Goal: Task Accomplishment & Management: Manage account settings

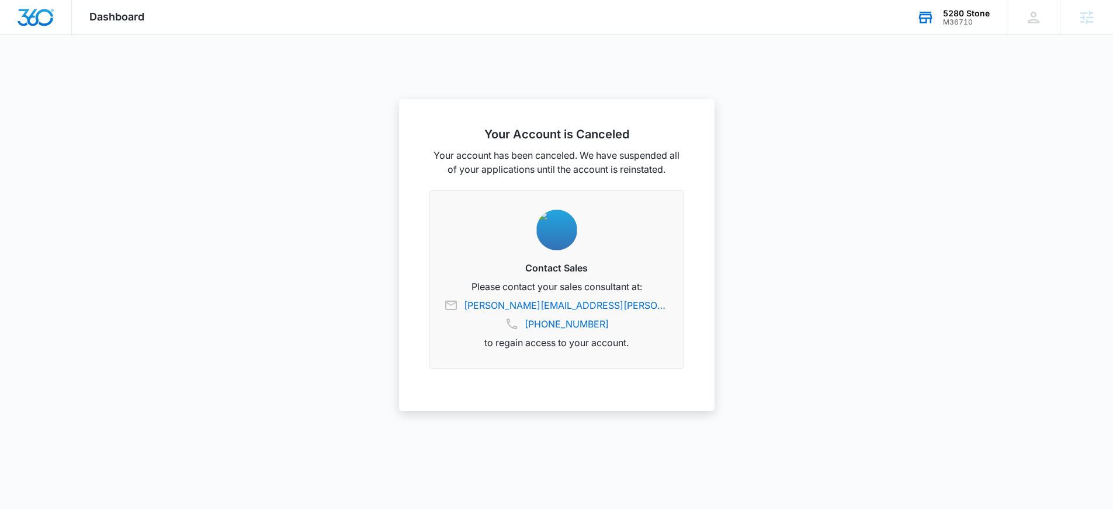
drag, startPoint x: 969, startPoint y: 22, endPoint x: 930, endPoint y: 63, distance: 57.0
click at [969, 22] on div "M36710" at bounding box center [966, 22] width 47 height 8
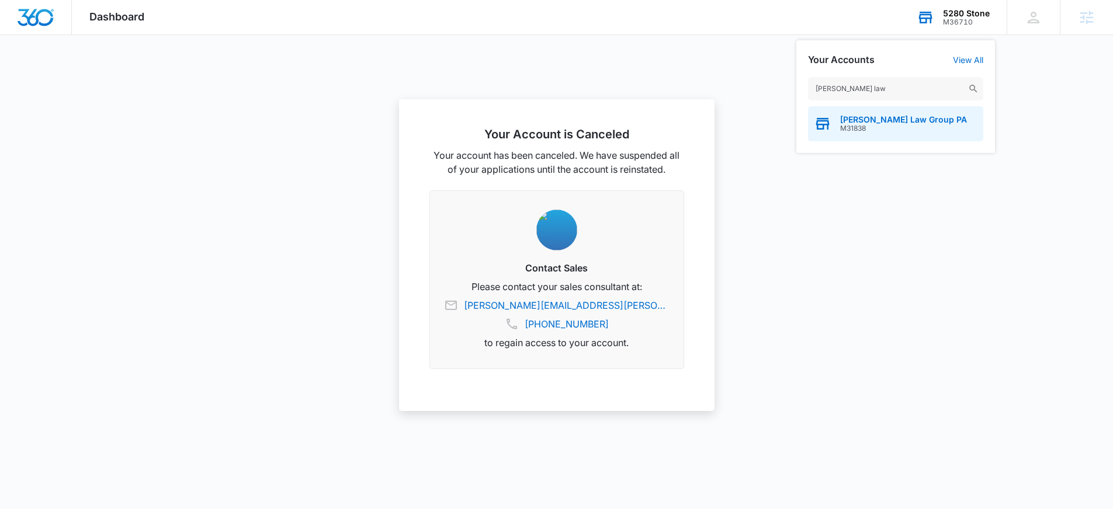
type input "[PERSON_NAME] law"
click at [920, 127] on span "M31838" at bounding box center [903, 128] width 127 height 8
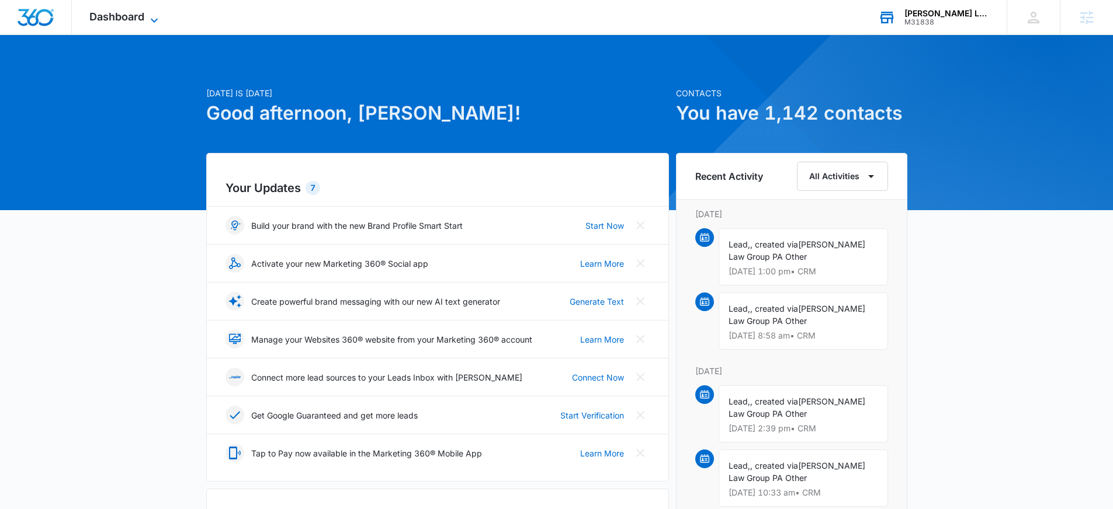
click at [128, 17] on span "Dashboard" at bounding box center [116, 17] width 55 height 12
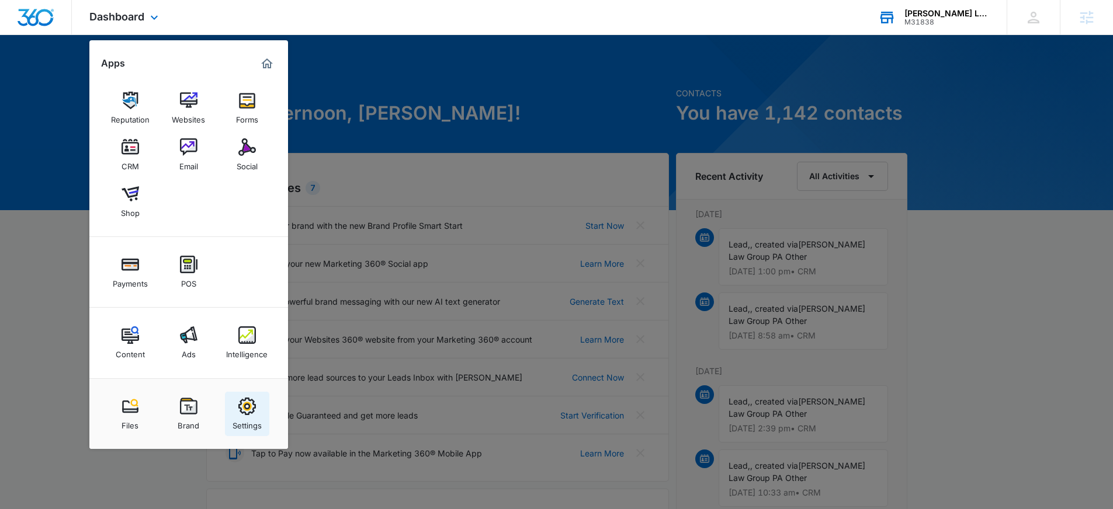
click at [244, 411] on img at bounding box center [247, 407] width 18 height 18
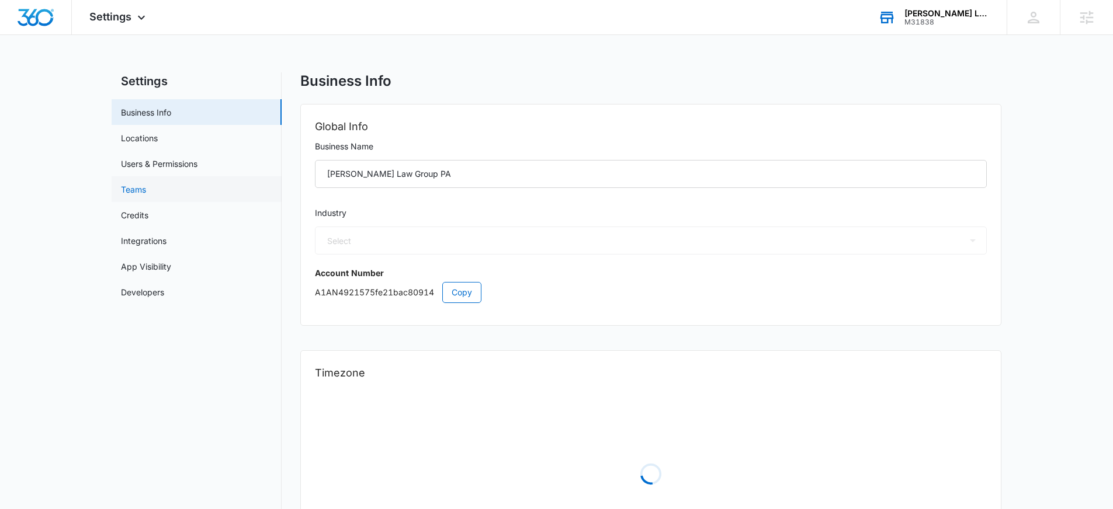
select select "30"
select select "US"
select select "America/[GEOGRAPHIC_DATA]"
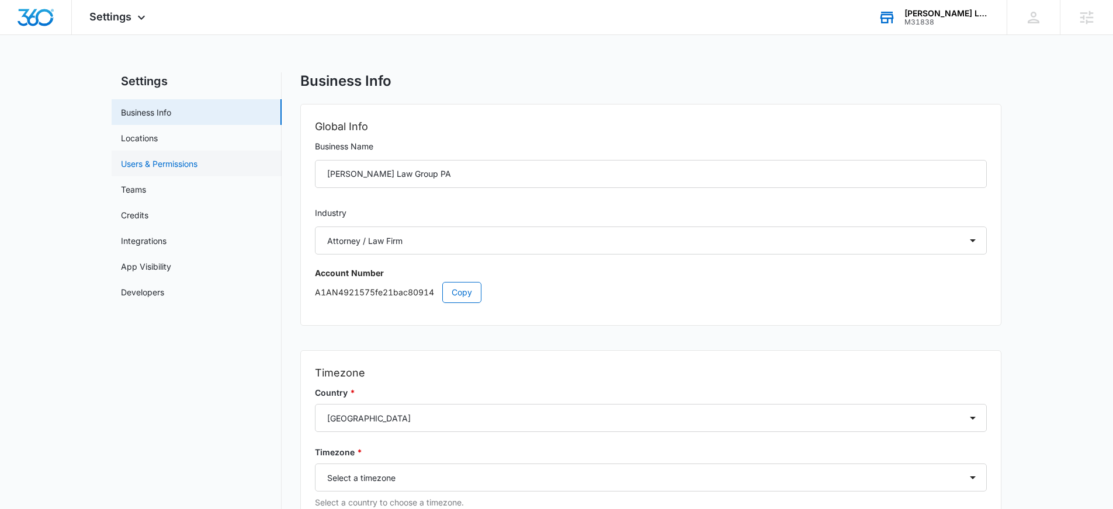
click at [169, 168] on link "Users & Permissions" at bounding box center [159, 164] width 77 height 12
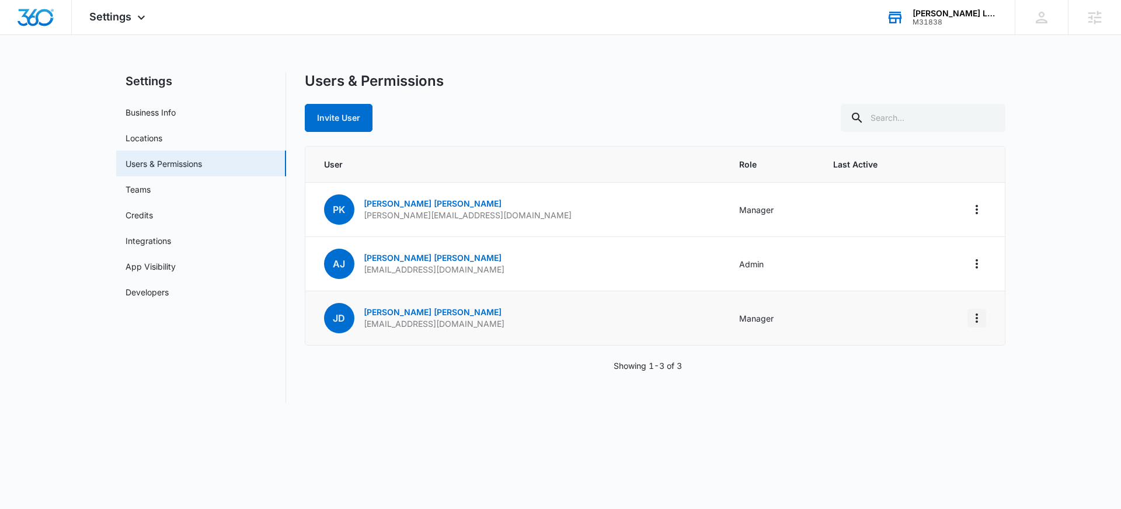
click at [979, 325] on button "Actions" at bounding box center [977, 318] width 19 height 19
click at [940, 371] on div "Remove User" at bounding box center [919, 368] width 78 height 8
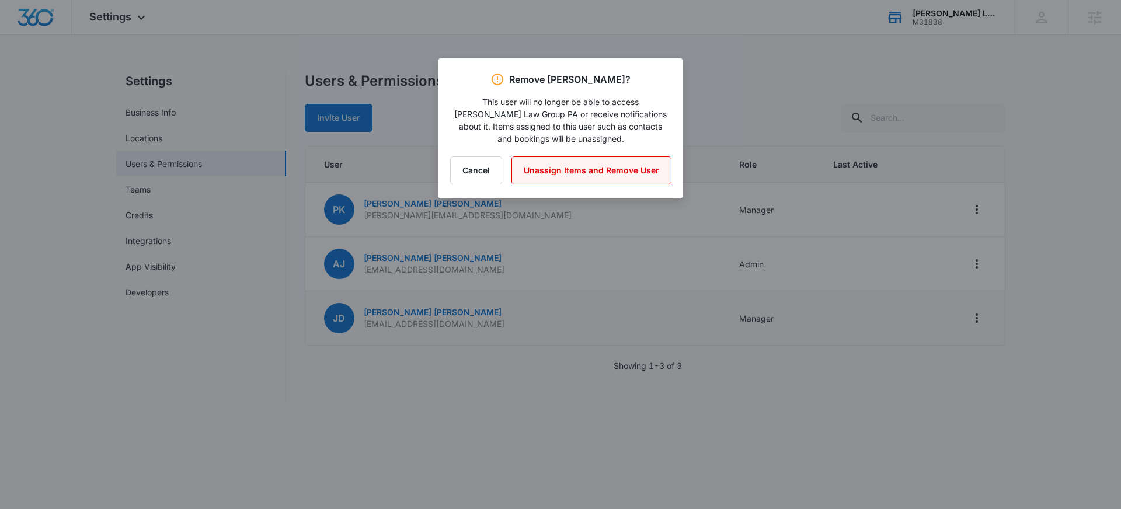
click at [654, 175] on button "Unassign Items and Remove User" at bounding box center [592, 171] width 160 height 28
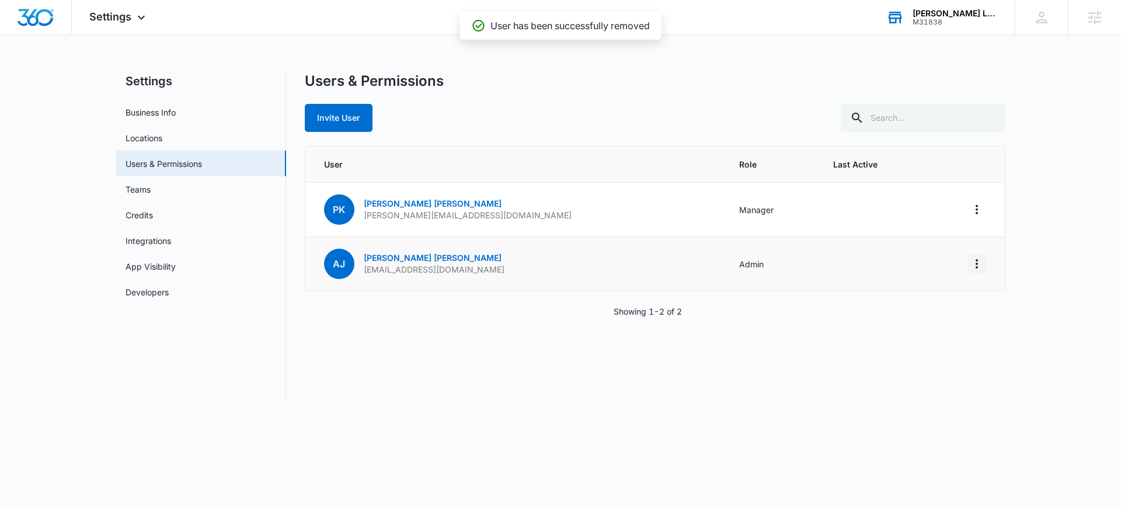
click at [965, 266] on td at bounding box center [966, 264] width 77 height 54
click at [978, 263] on icon "Actions" at bounding box center [977, 263] width 2 height 9
click at [915, 333] on div "Remove User" at bounding box center [905, 332] width 106 height 8
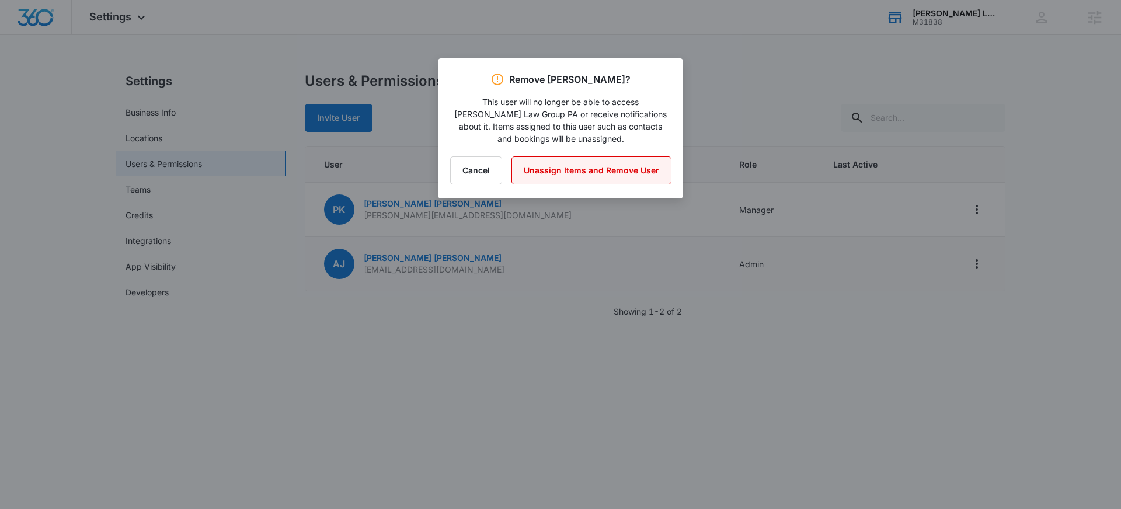
click at [614, 173] on button "Unassign Items and Remove User" at bounding box center [592, 171] width 160 height 28
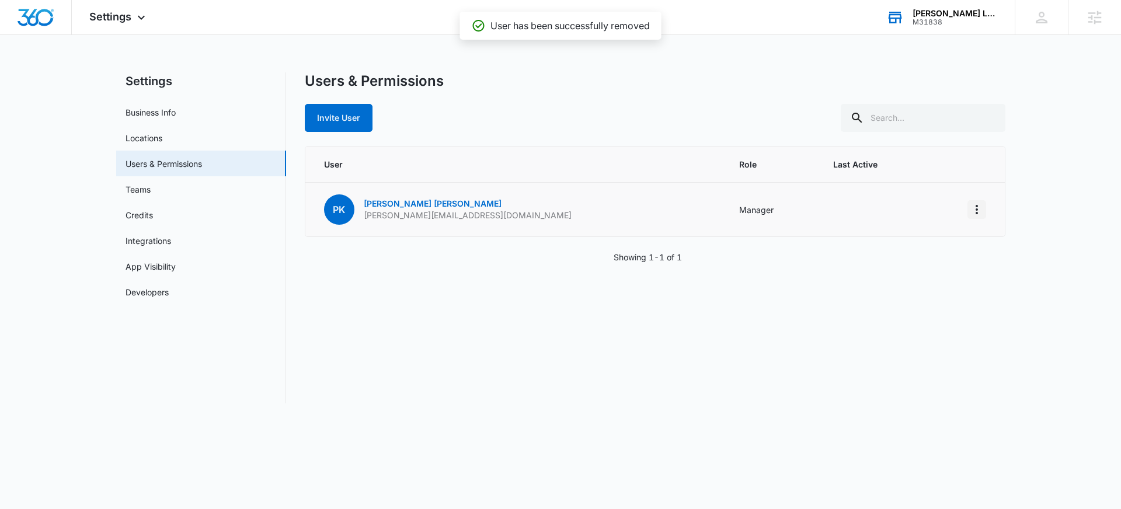
click at [977, 207] on icon "Actions" at bounding box center [977, 210] width 14 height 14
click at [935, 265] on button "Remove User" at bounding box center [926, 260] width 120 height 18
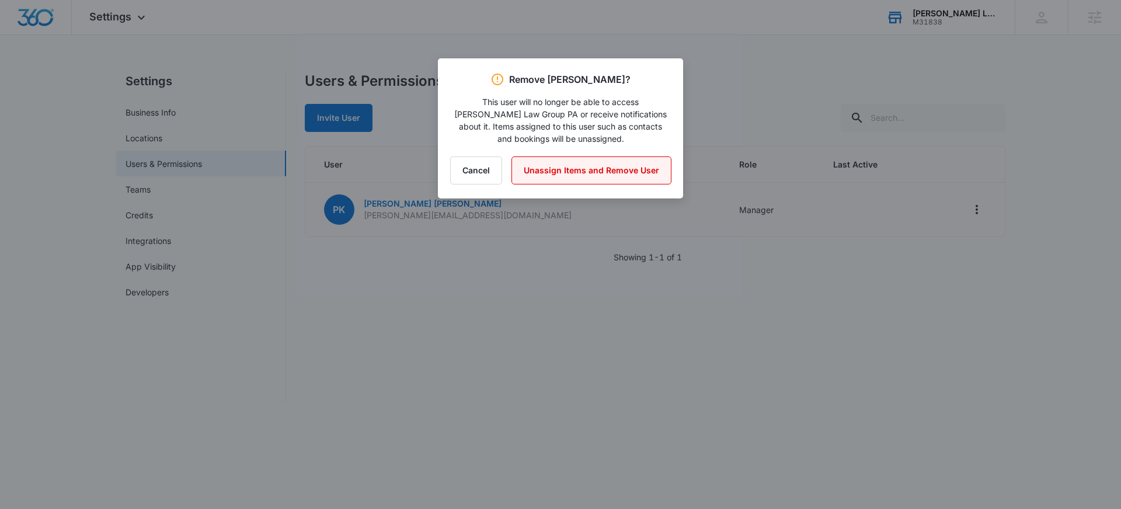
click at [552, 176] on button "Unassign Items and Remove User" at bounding box center [592, 171] width 160 height 28
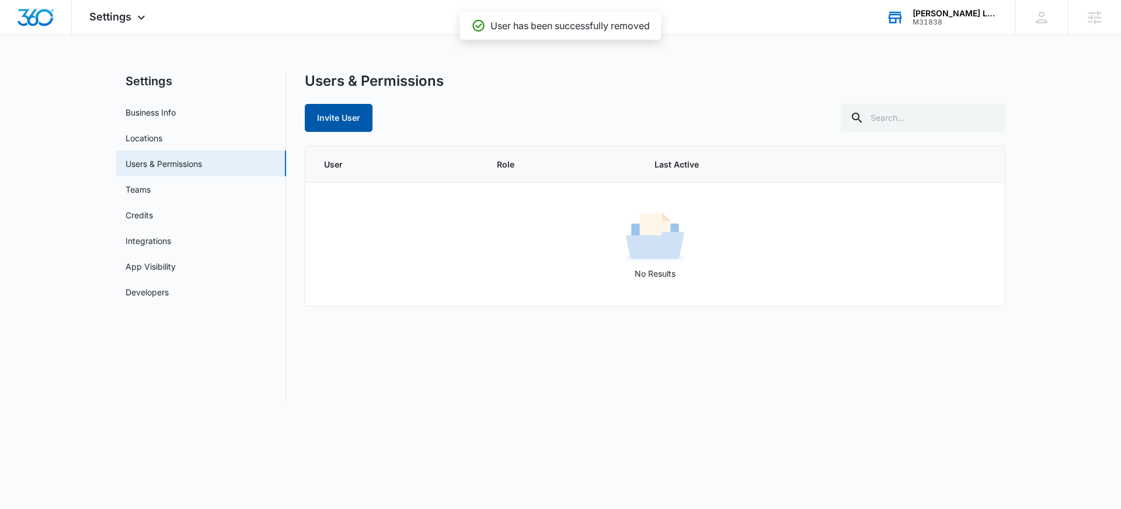
click at [352, 112] on button "Invite User" at bounding box center [339, 118] width 68 height 28
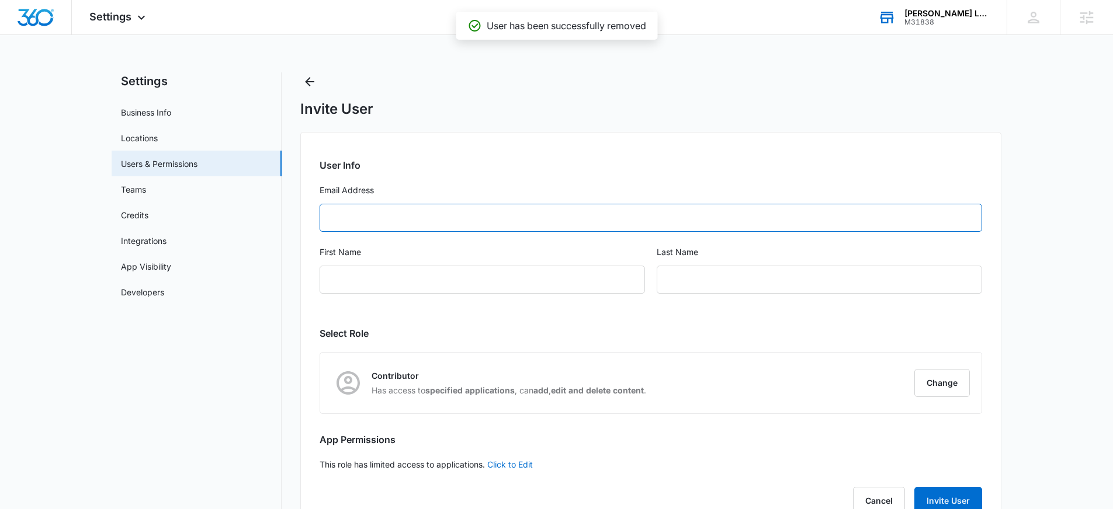
click at [497, 223] on input "Email Address" at bounding box center [650, 218] width 662 height 28
paste input "[EMAIL_ADDRESS][DOMAIN_NAME]"
type input "[EMAIL_ADDRESS][DOMAIN_NAME]"
type input "[PERSON_NAME]"
type input "MLG"
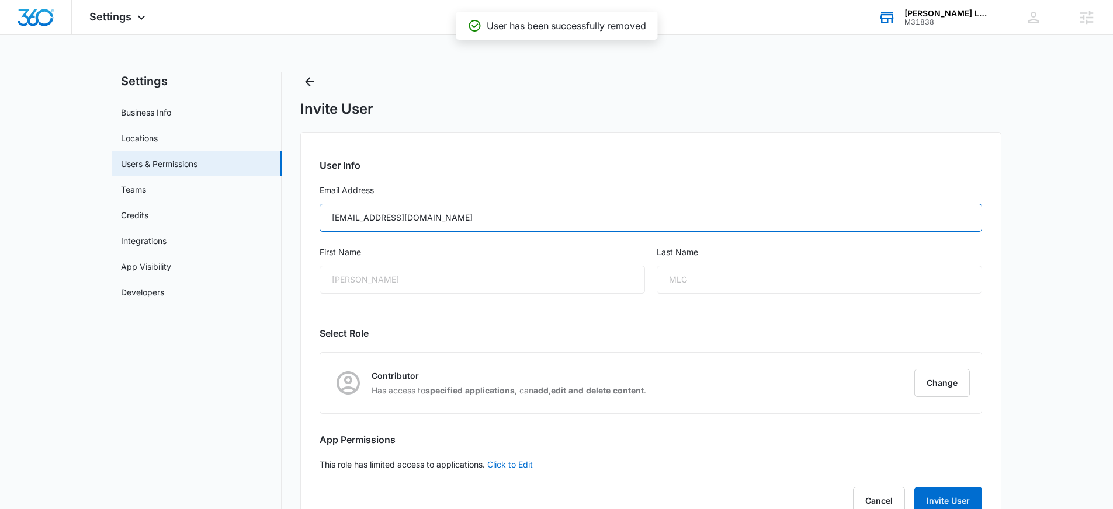
type input "[EMAIL_ADDRESS][DOMAIN_NAME]"
click at [420, 288] on div "[PERSON_NAME]" at bounding box center [481, 280] width 325 height 28
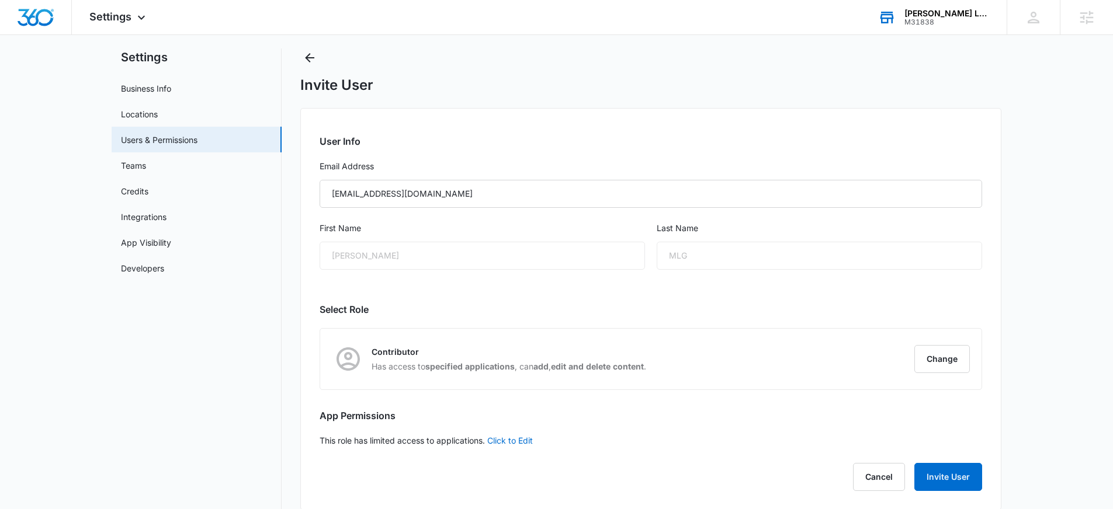
scroll to position [39, 0]
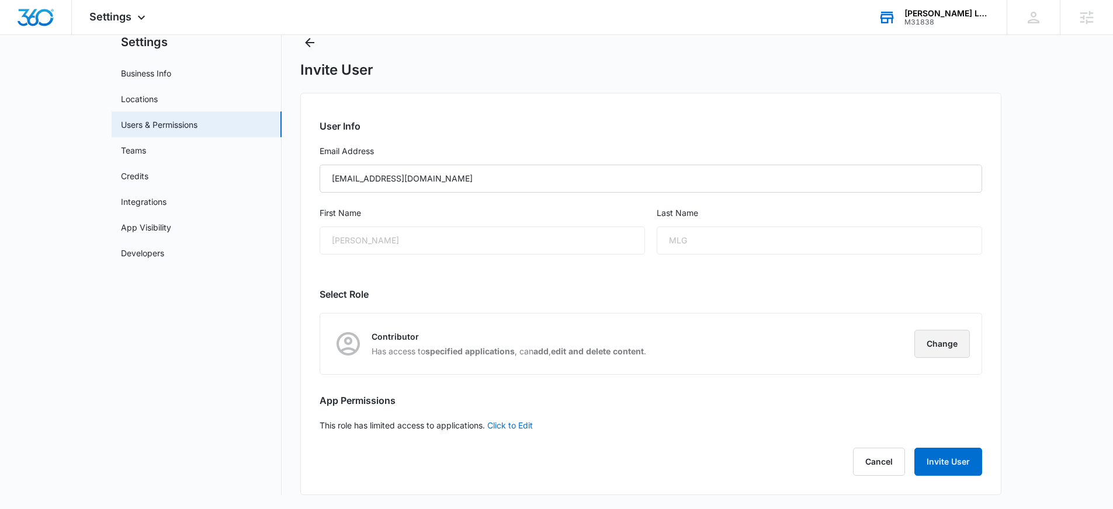
click at [924, 336] on button "Change" at bounding box center [941, 344] width 55 height 28
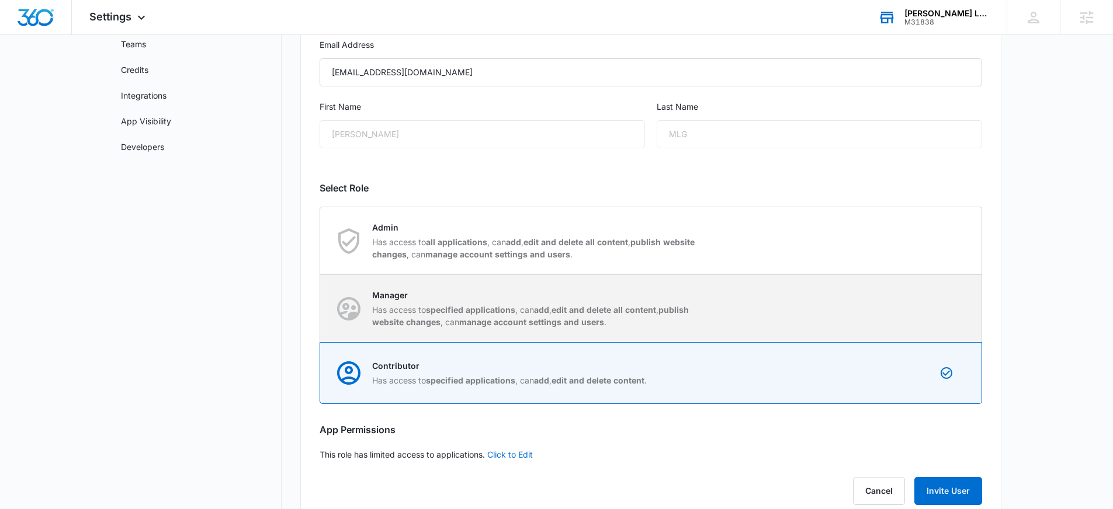
scroll to position [175, 0]
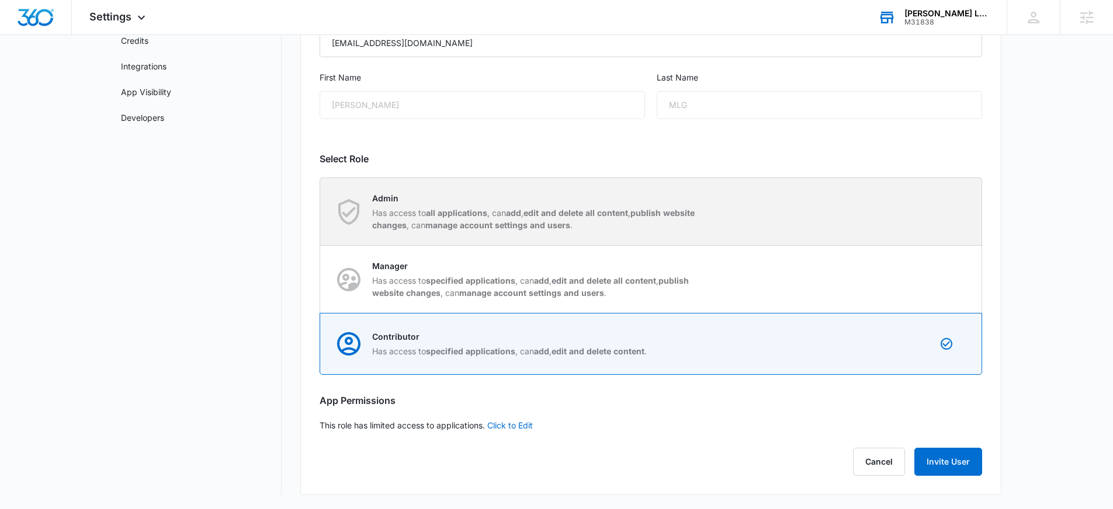
click at [444, 218] on p "Has access to all applications , can add , edit and delete all content , publis…" at bounding box center [536, 219] width 328 height 25
click at [321, 212] on input "Admin Has access to all applications , can add , edit and delete all content , …" at bounding box center [320, 211] width 1 height 1
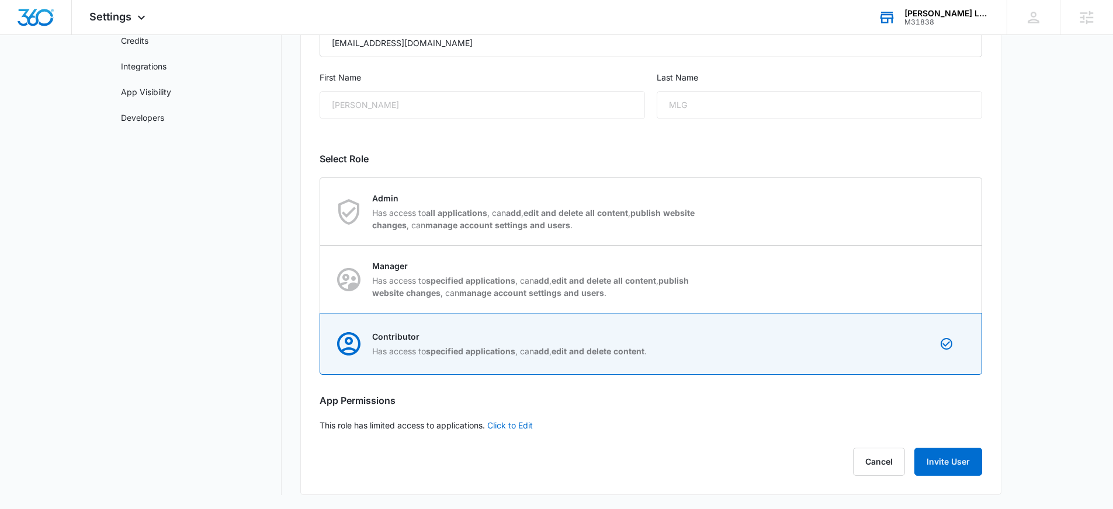
radio input "true"
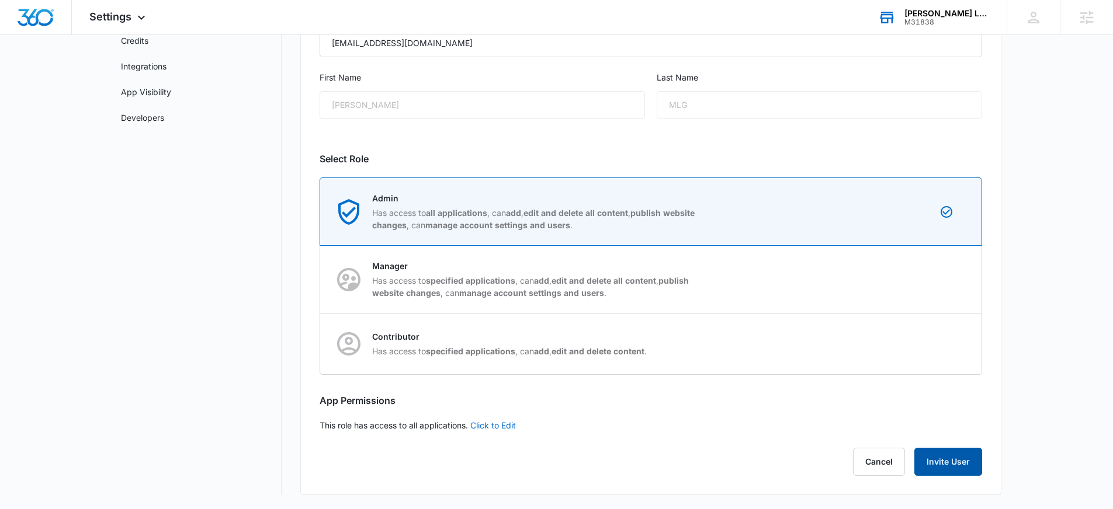
click at [958, 460] on button "Invite User" at bounding box center [948, 462] width 68 height 28
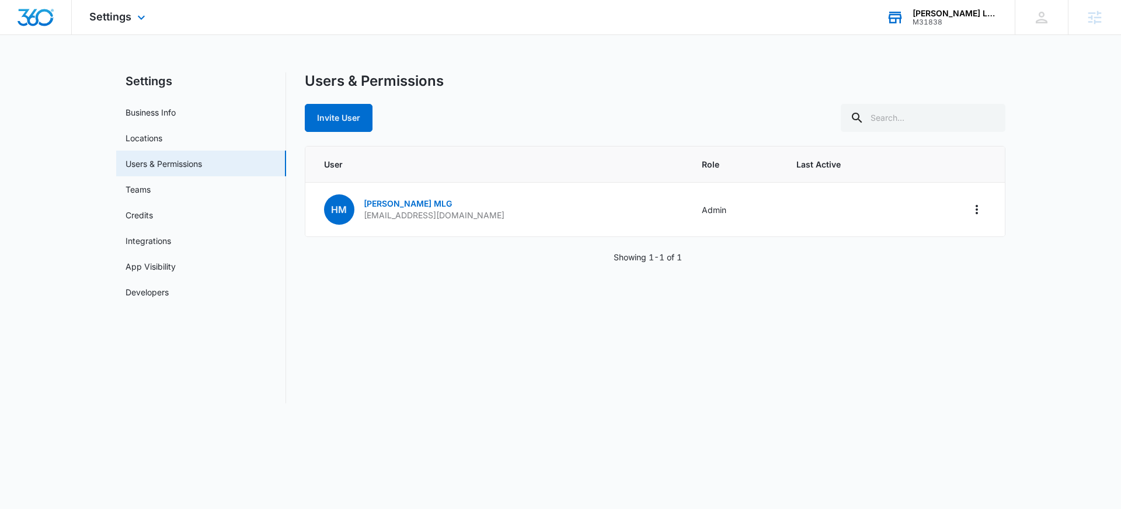
click at [149, 20] on div "Settings Apps Reputation Websites Forms CRM Email Social Shop Payments POS Cont…" at bounding box center [119, 17] width 94 height 34
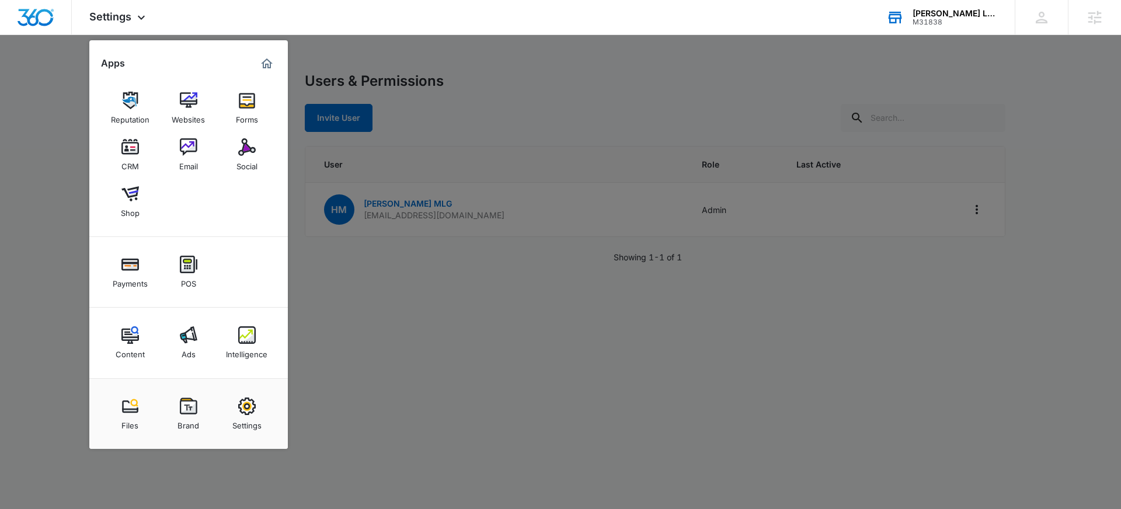
click at [420, 343] on div at bounding box center [560, 254] width 1121 height 509
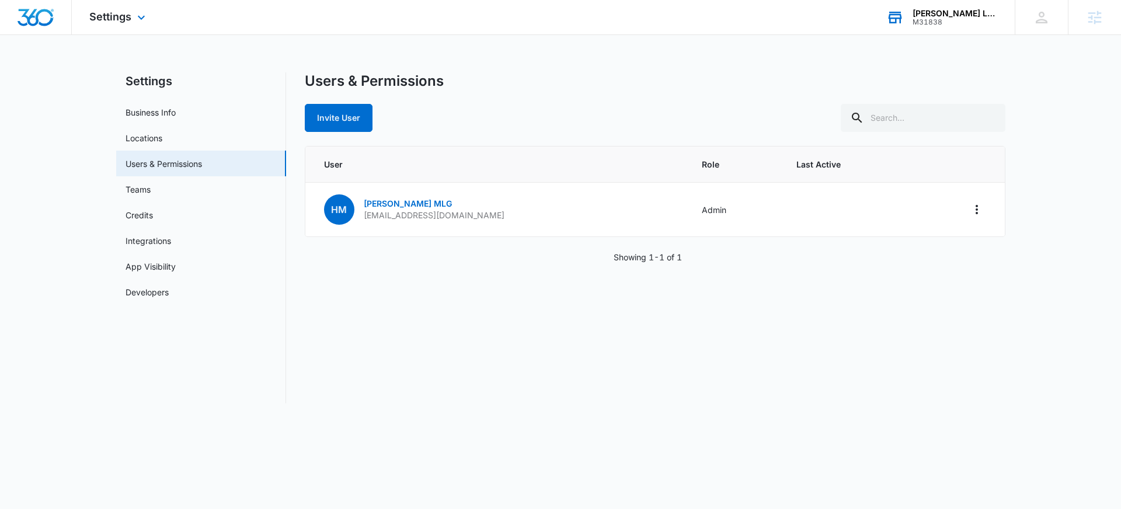
click at [112, 26] on div "Settings Apps Reputation Websites Forms CRM Email Social Shop Payments POS Cont…" at bounding box center [119, 17] width 94 height 34
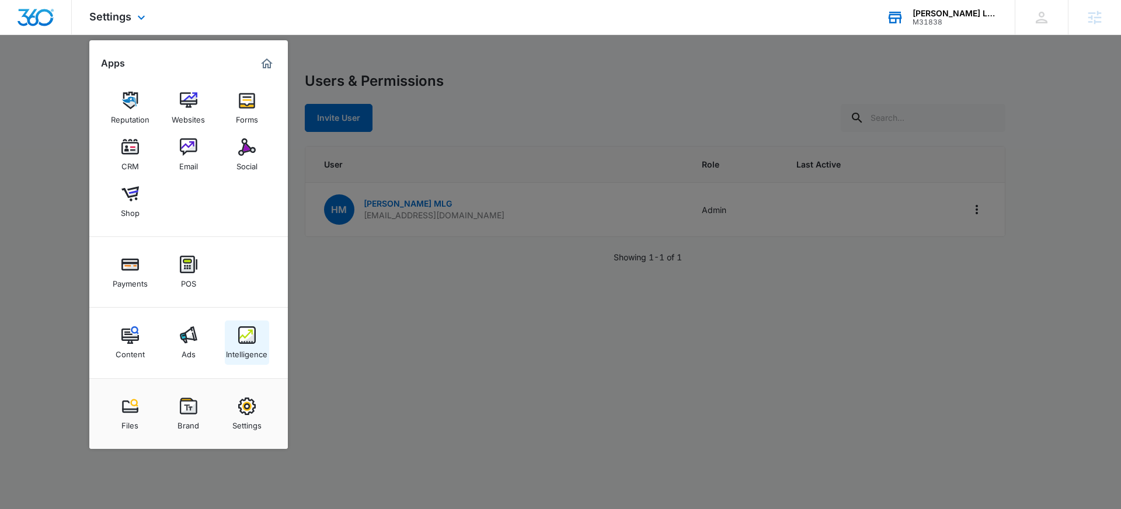
click at [242, 349] on div "Intelligence" at bounding box center [246, 351] width 41 height 15
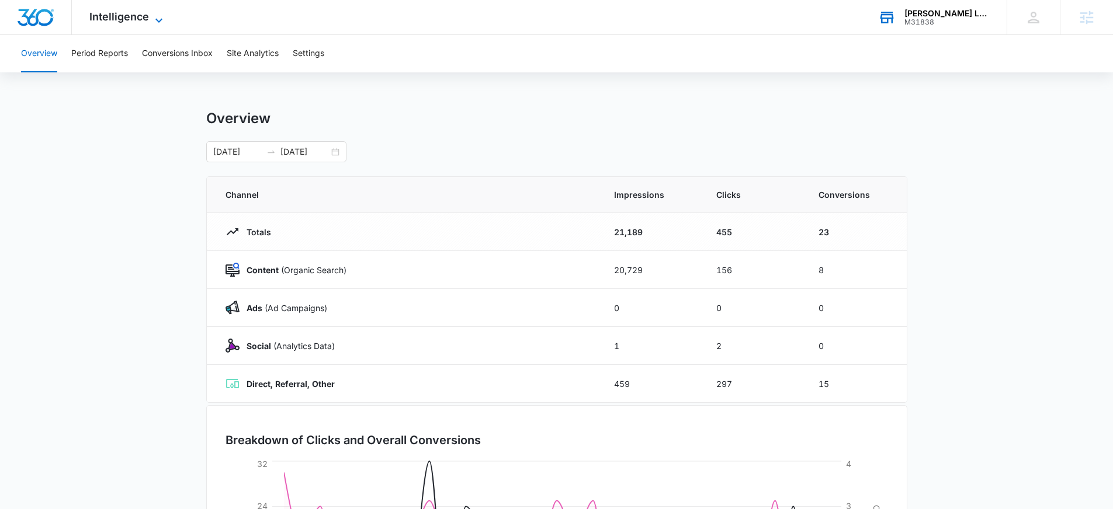
click at [130, 16] on span "Intelligence" at bounding box center [119, 17] width 60 height 12
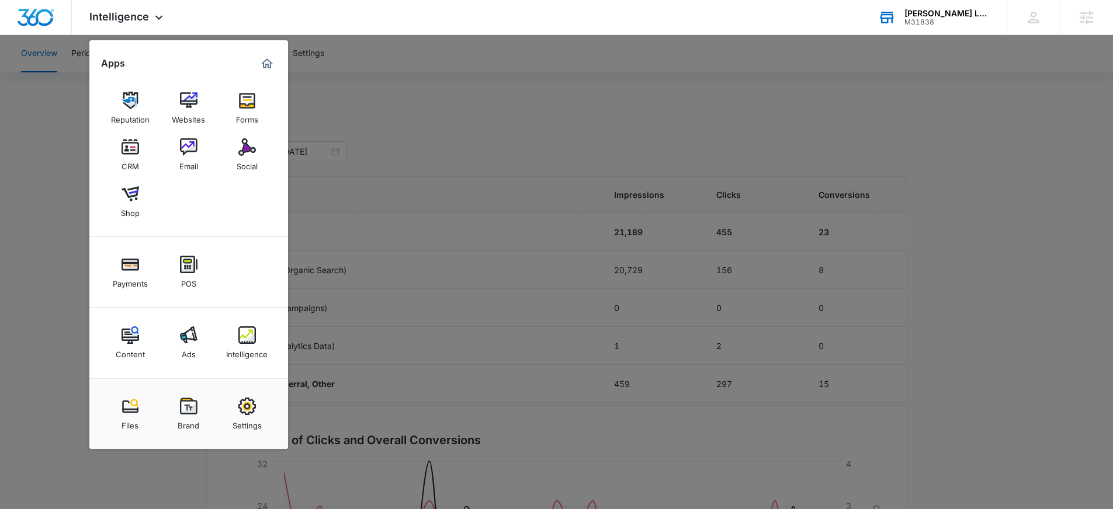
click at [454, 138] on div at bounding box center [556, 254] width 1113 height 509
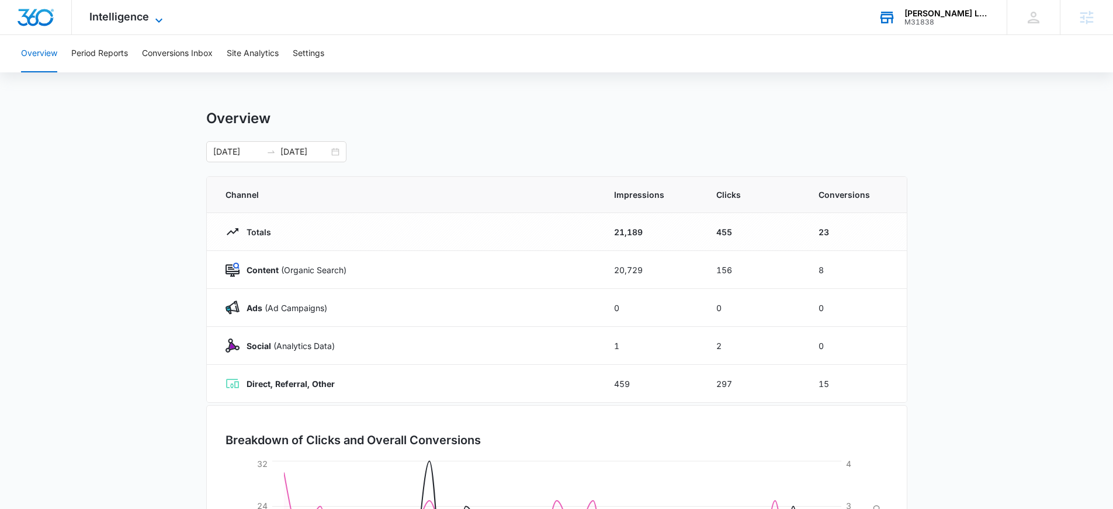
click at [131, 13] on span "Intelligence" at bounding box center [119, 17] width 60 height 12
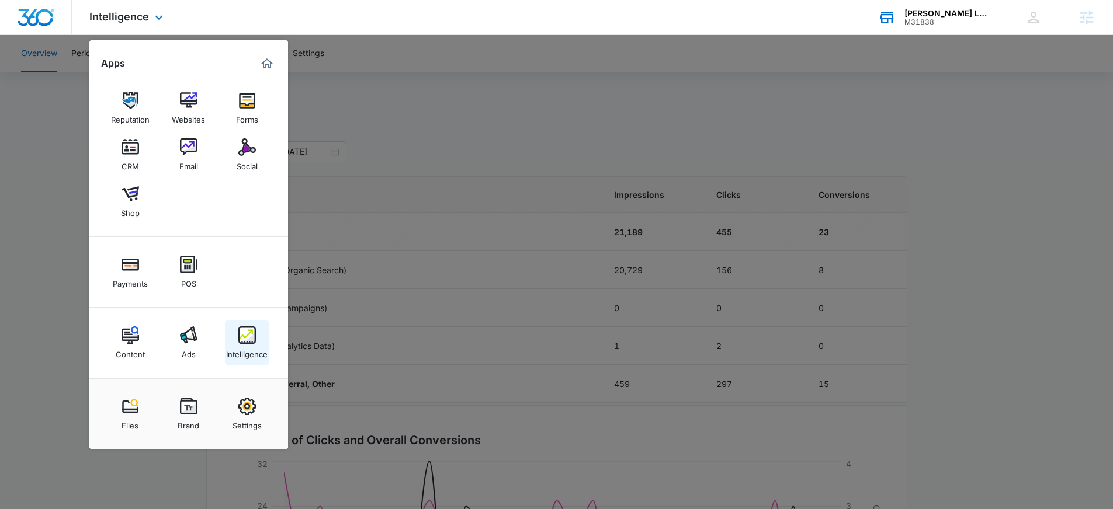
click at [259, 354] on div "Intelligence" at bounding box center [246, 351] width 41 height 15
